Goal: Task Accomplishment & Management: Manage account settings

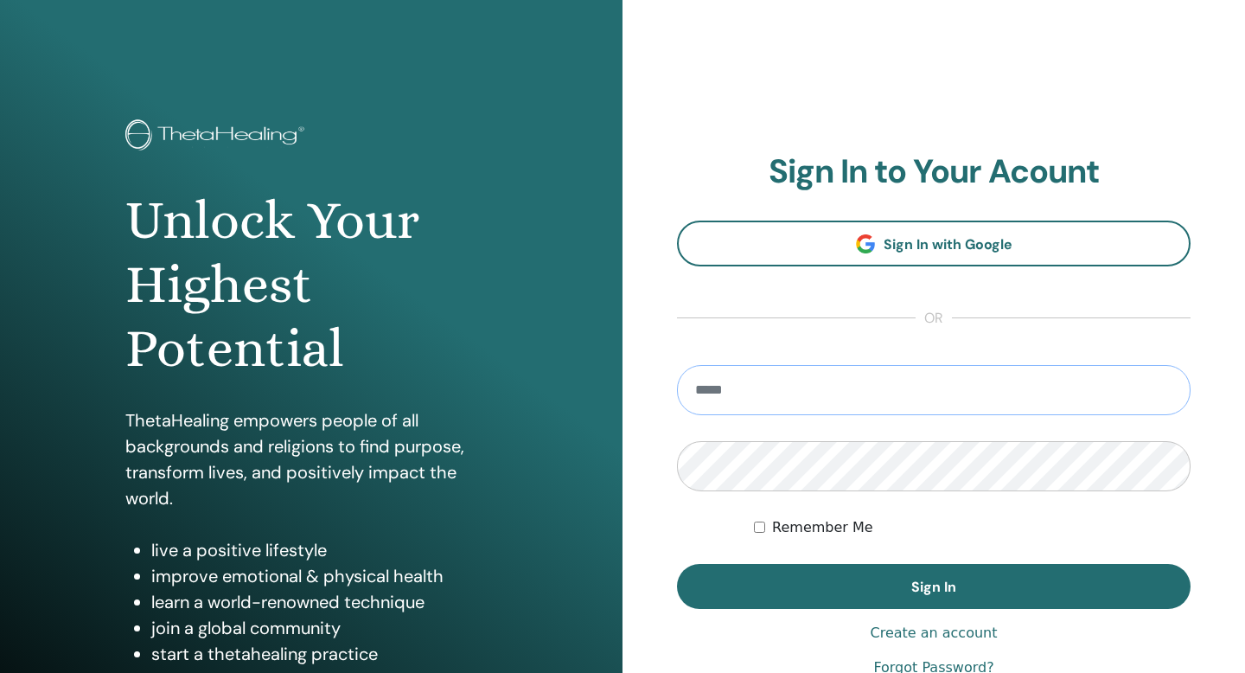
type input "**********"
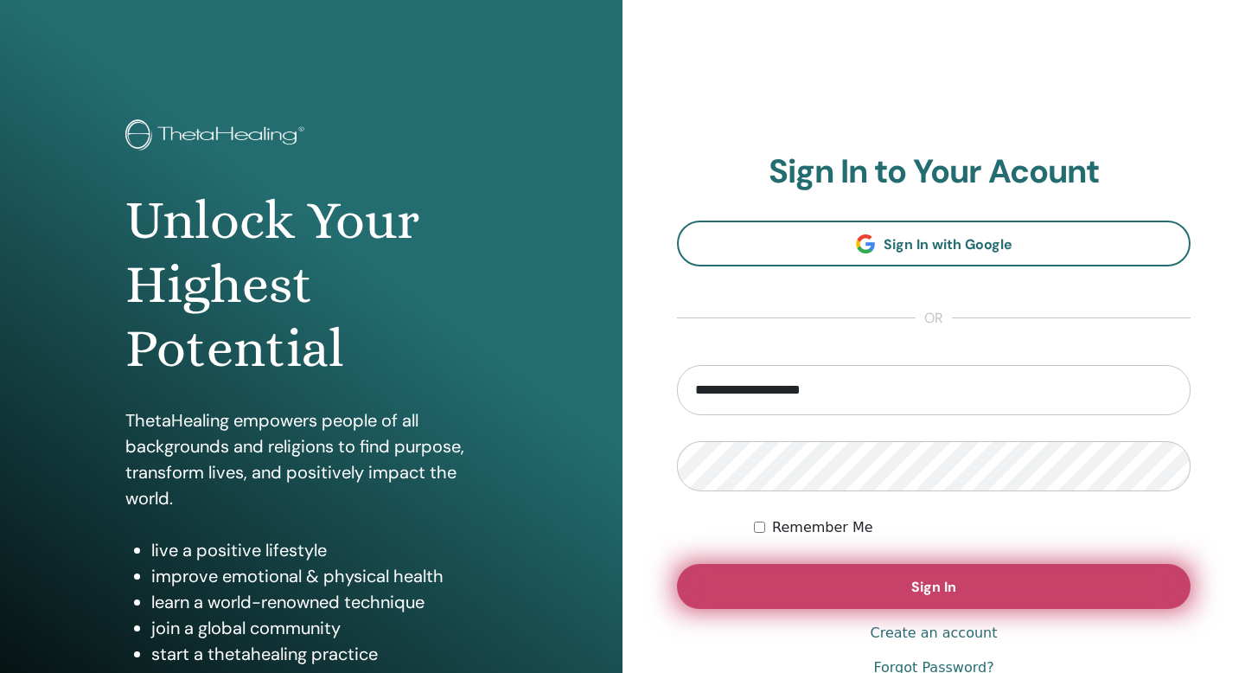
click at [827, 583] on button "Sign In" at bounding box center [934, 586] width 514 height 45
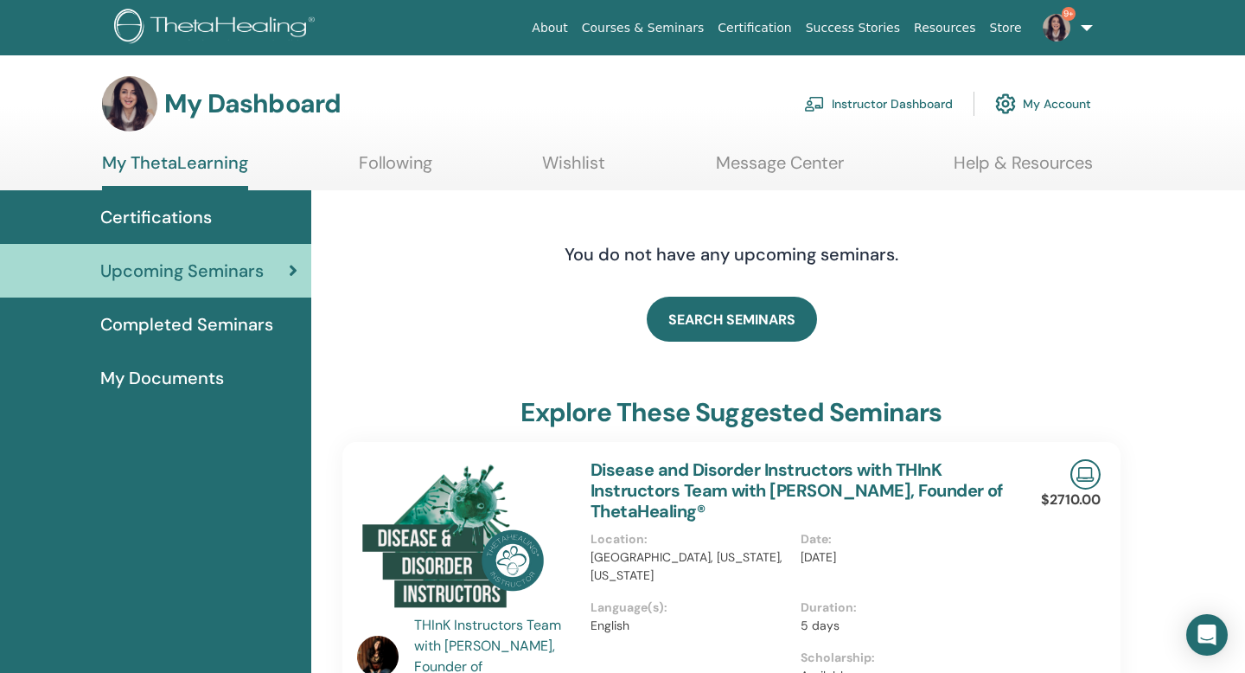
click at [869, 104] on link "Instructor Dashboard" at bounding box center [878, 104] width 149 height 38
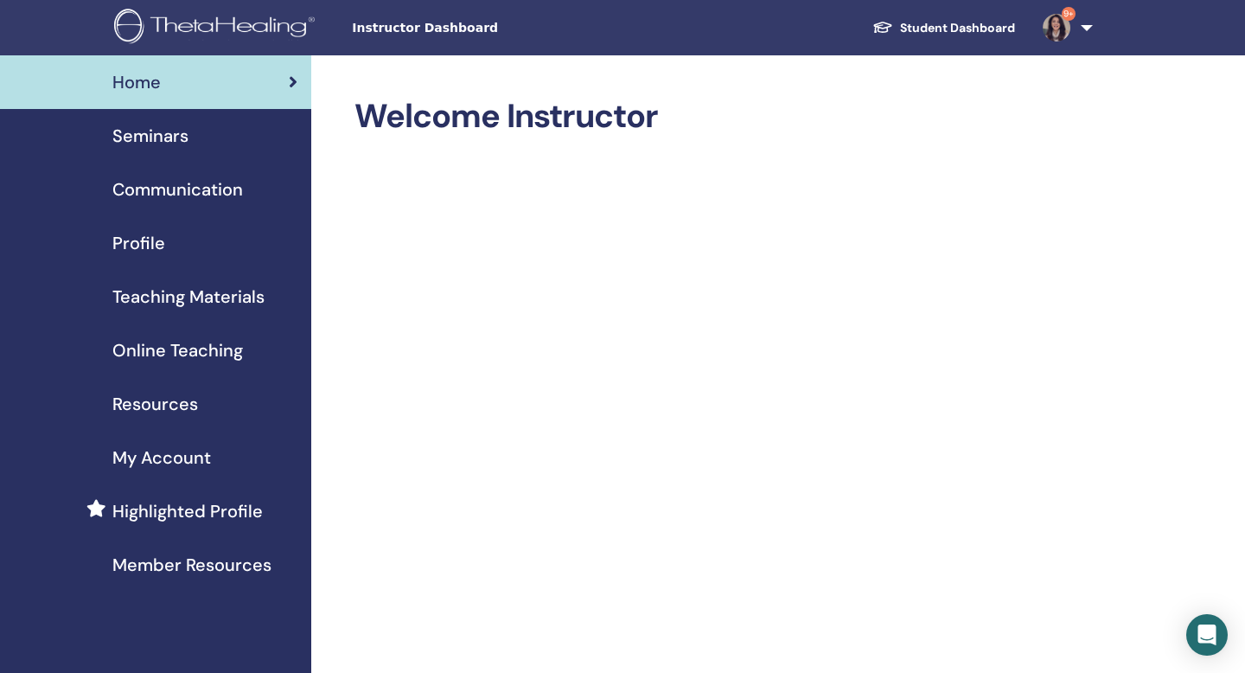
click at [161, 142] on span "Seminars" at bounding box center [150, 136] width 76 height 26
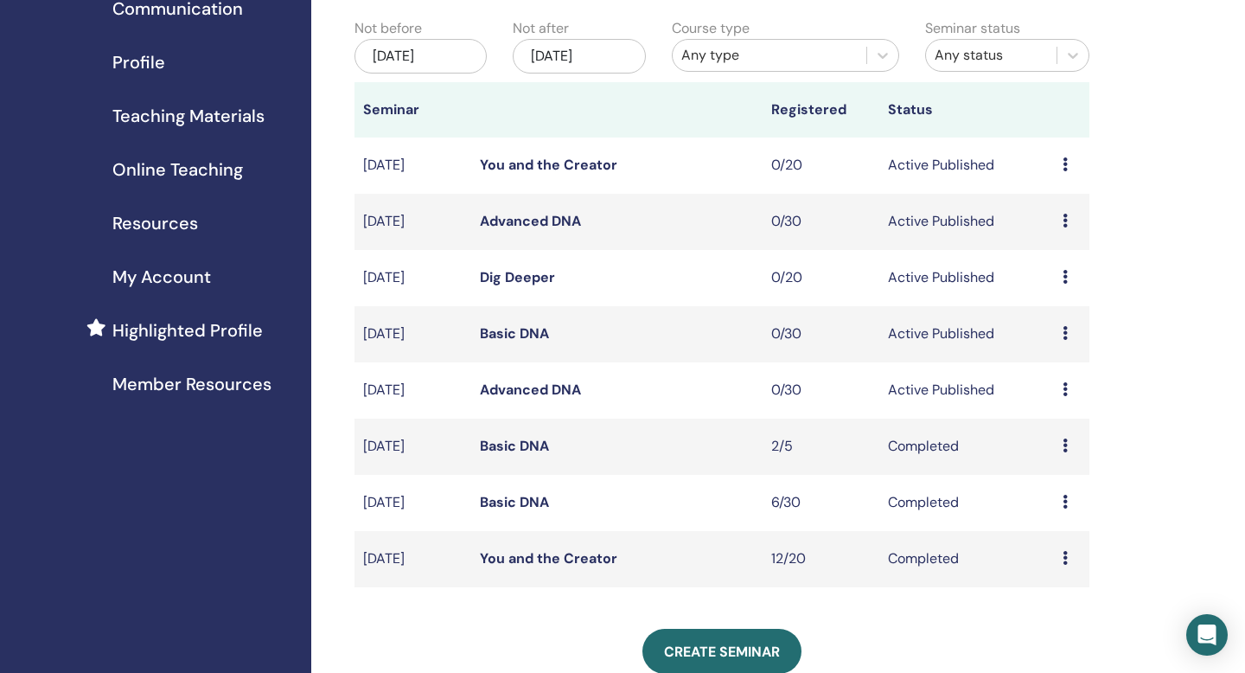
scroll to position [206, 0]
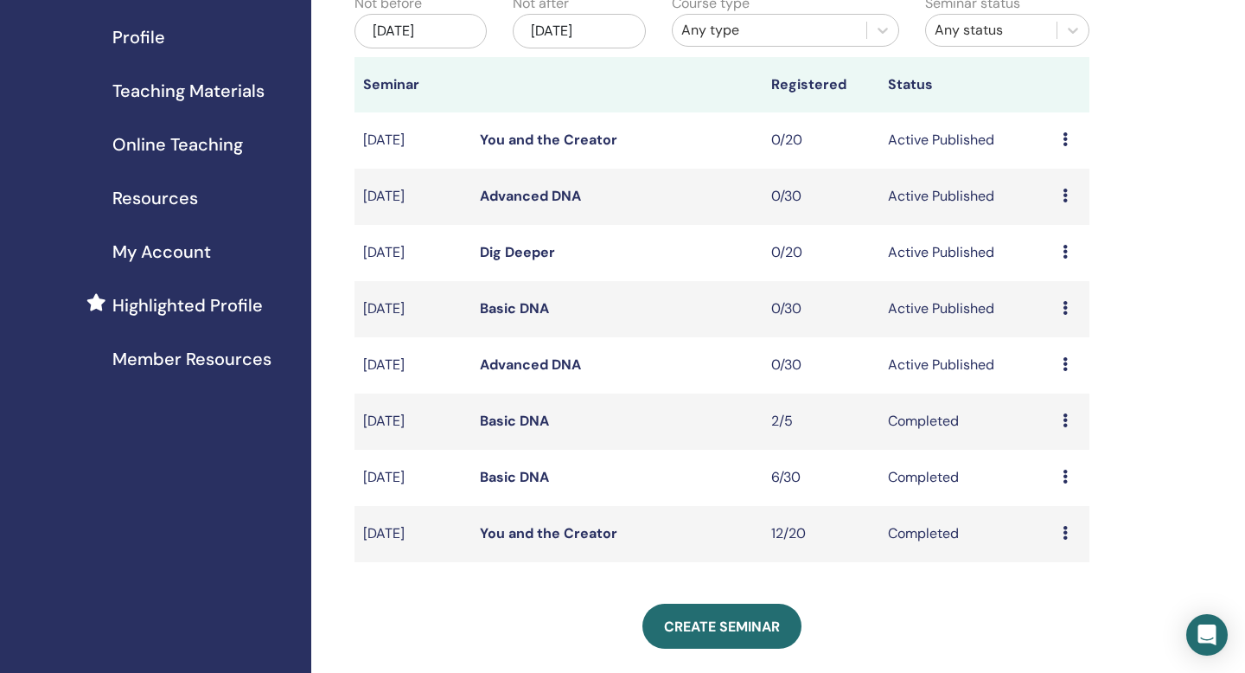
click at [560, 375] on td "Advanced DNA" at bounding box center [616, 365] width 291 height 56
click at [560, 364] on link "Advanced DNA" at bounding box center [530, 364] width 101 height 18
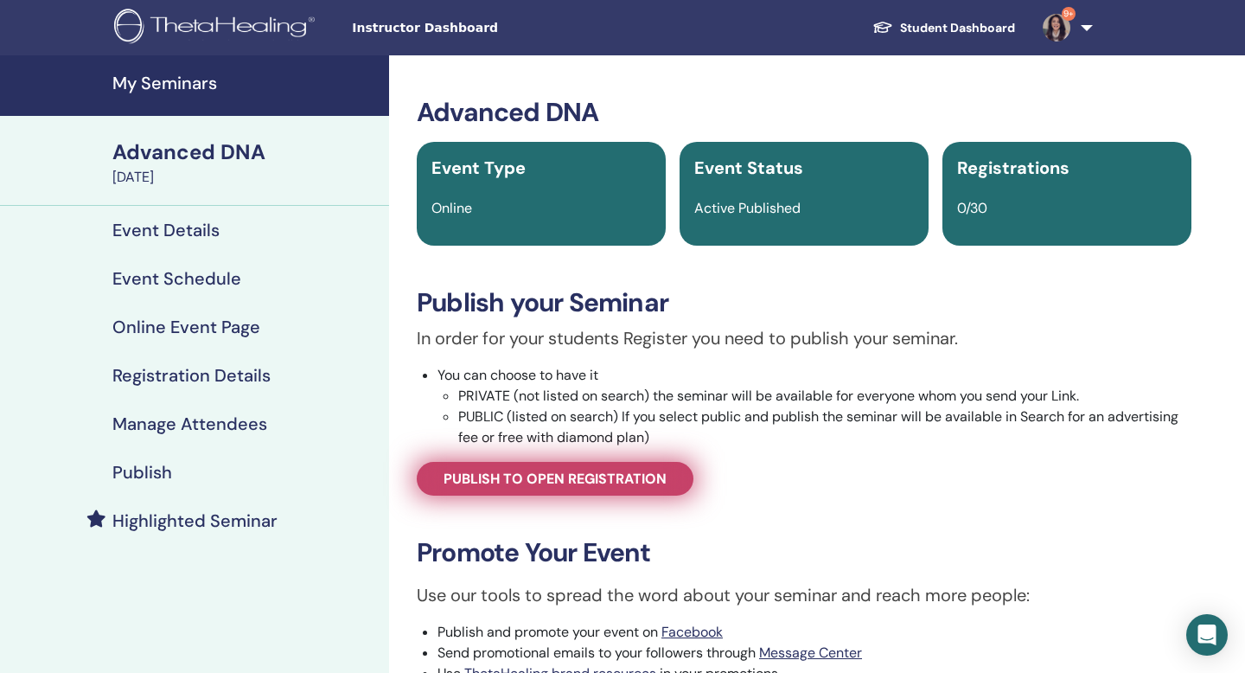
click at [545, 476] on span "Publish to open registration" at bounding box center [555, 479] width 223 height 18
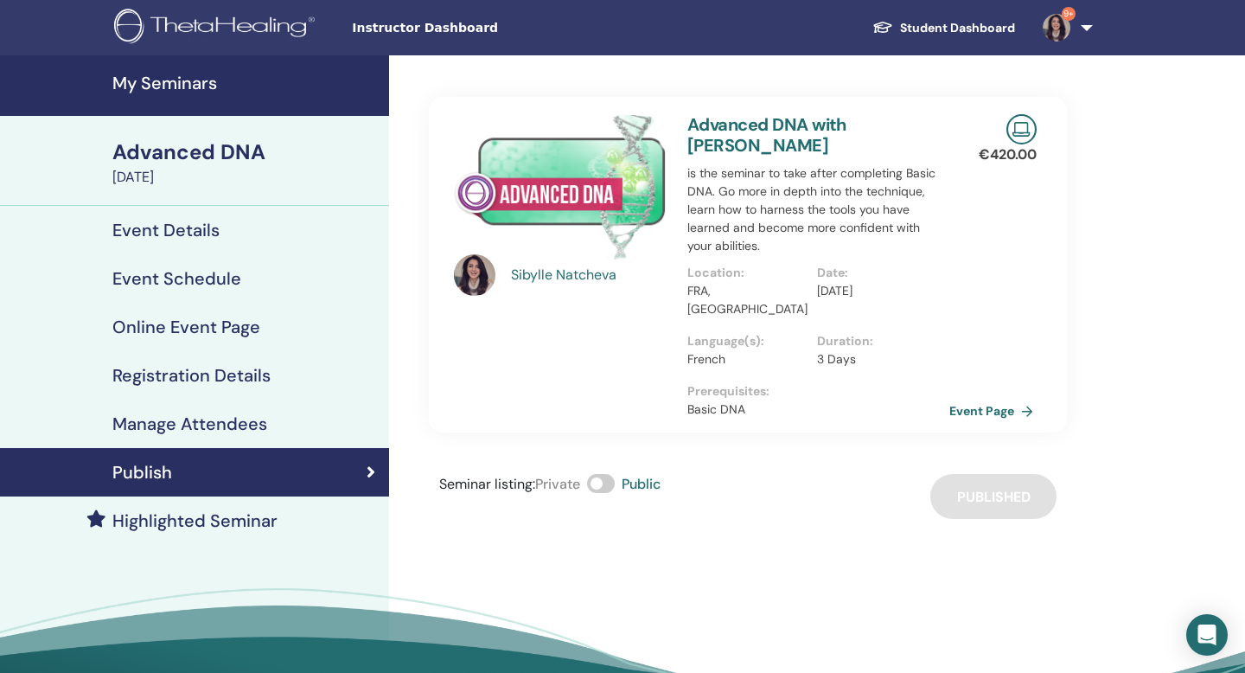
click at [964, 399] on link "Event Page" at bounding box center [994, 411] width 91 height 26
